Goal: Information Seeking & Learning: Learn about a topic

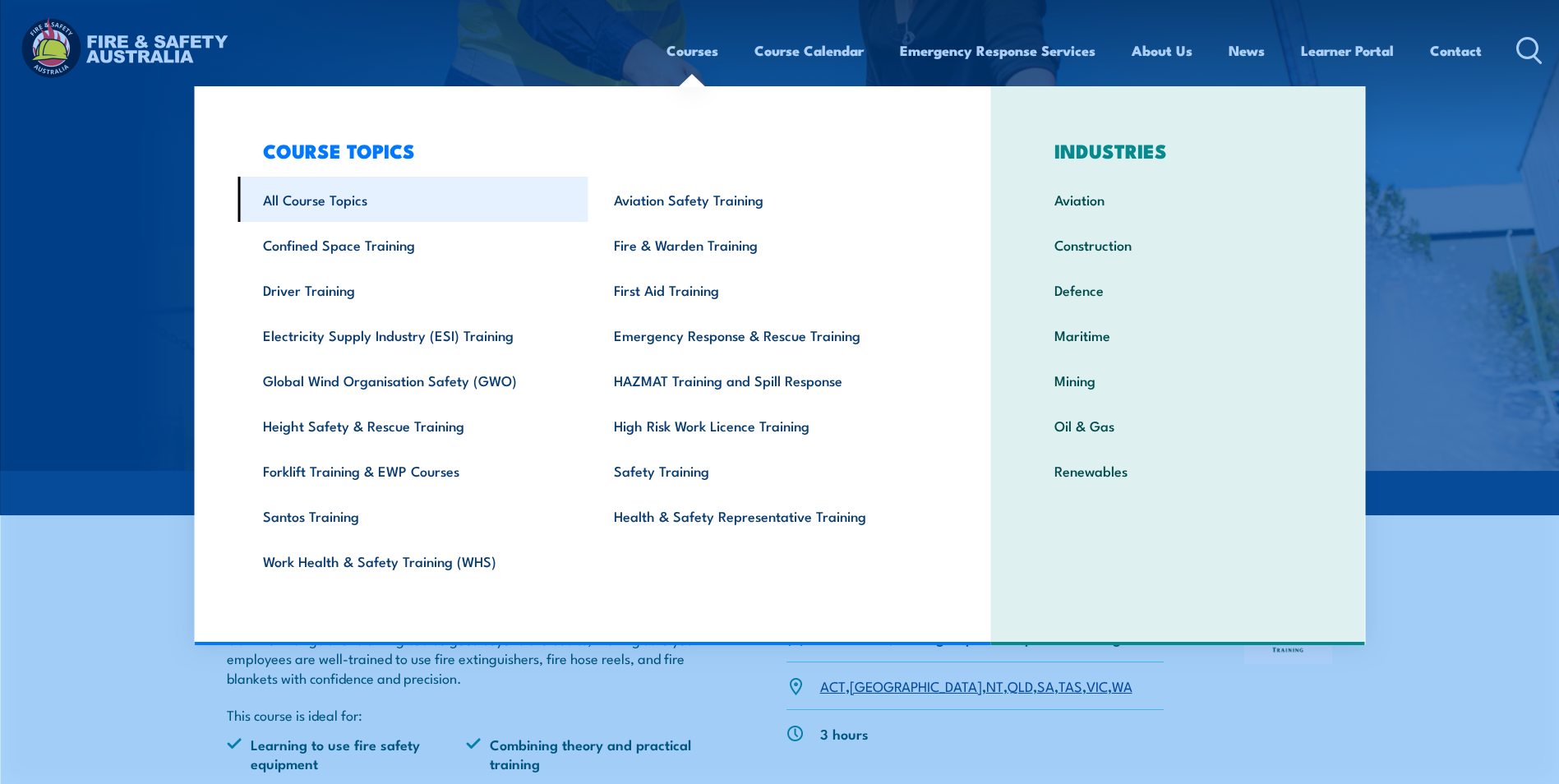
click at [363, 203] on link "All Course Topics" at bounding box center [413, 200] width 351 height 45
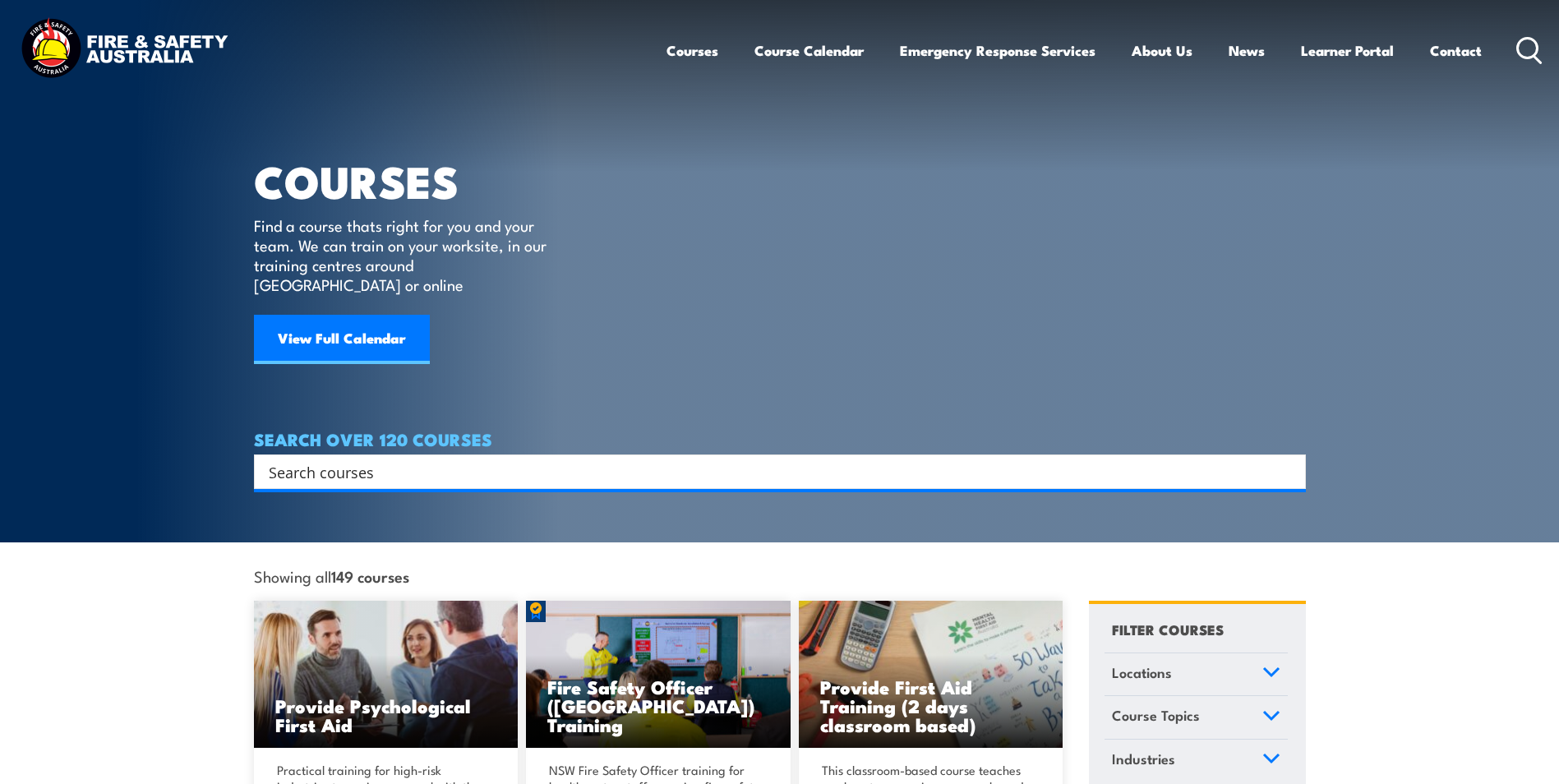
click at [366, 459] on input "Search input" at bounding box center [769, 471] width 1001 height 24
type input "forensic fire investigation"
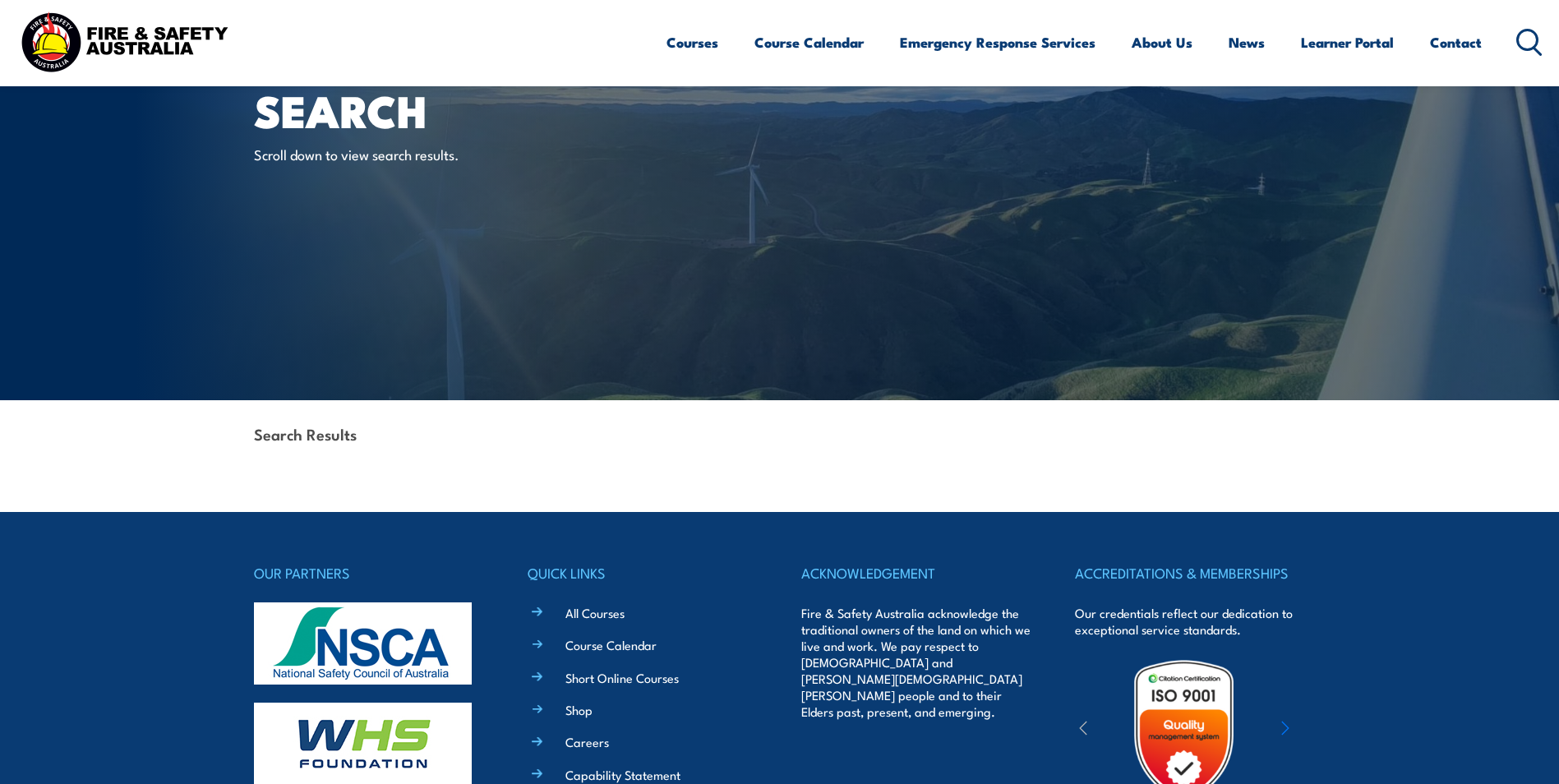
scroll to position [355, 0]
